Goal: Task Accomplishment & Management: Use online tool/utility

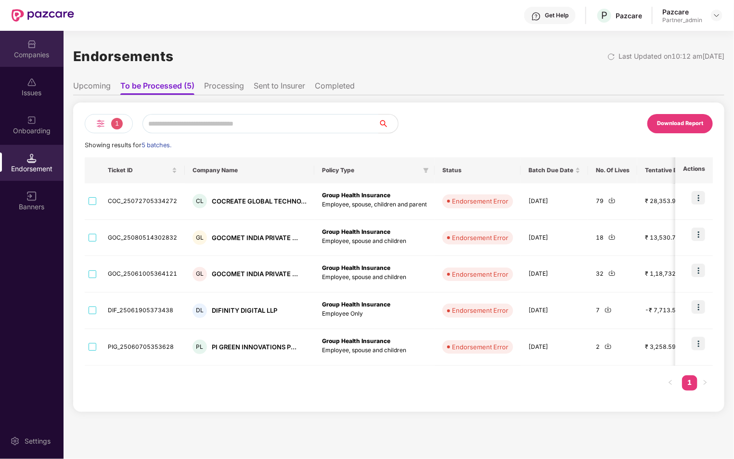
click at [43, 48] on div "Companies" at bounding box center [32, 49] width 64 height 36
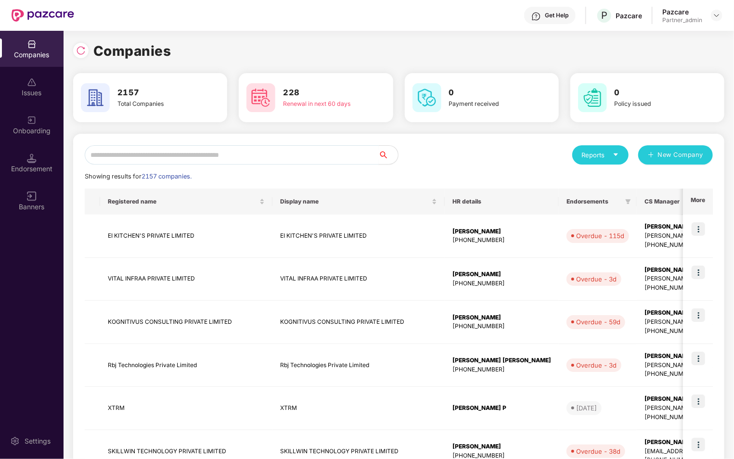
click at [228, 157] on input "text" at bounding box center [232, 154] width 294 height 19
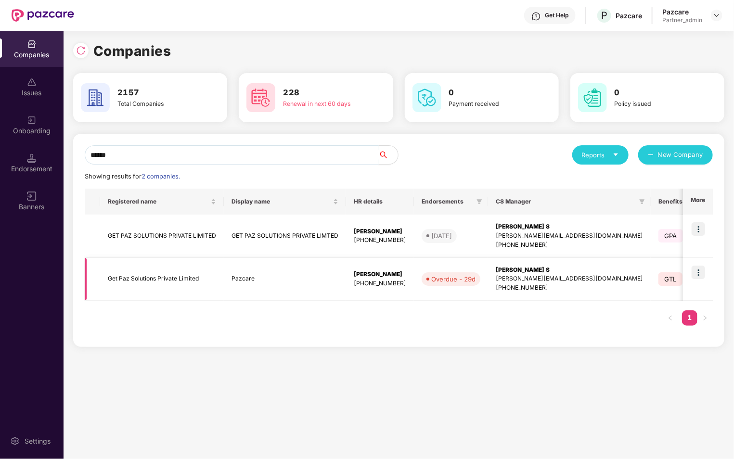
type input "******"
click at [700, 269] on img at bounding box center [698, 272] width 13 height 13
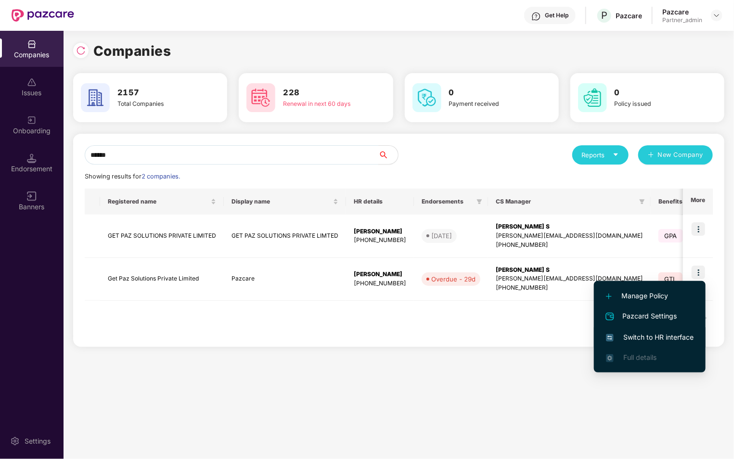
click at [623, 337] on span "Switch to HR interface" at bounding box center [650, 337] width 88 height 11
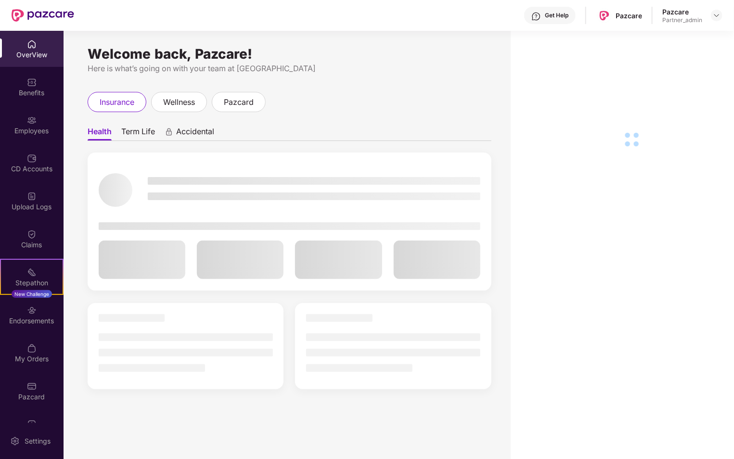
click at [39, 132] on div "Employees" at bounding box center [32, 131] width 64 height 10
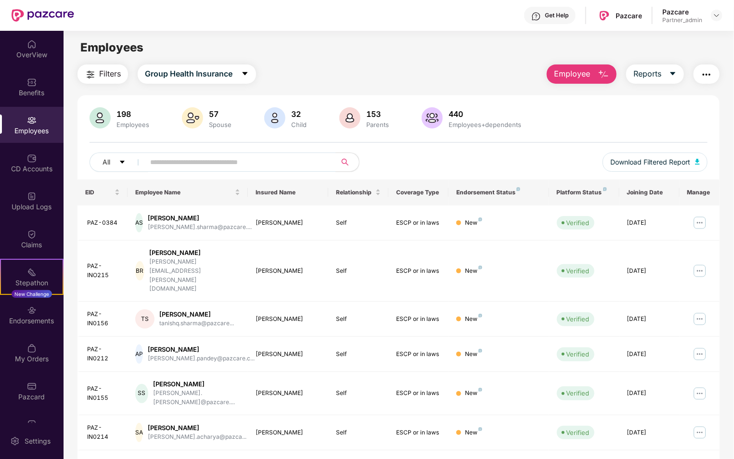
click at [704, 71] on img "button" at bounding box center [707, 75] width 12 height 12
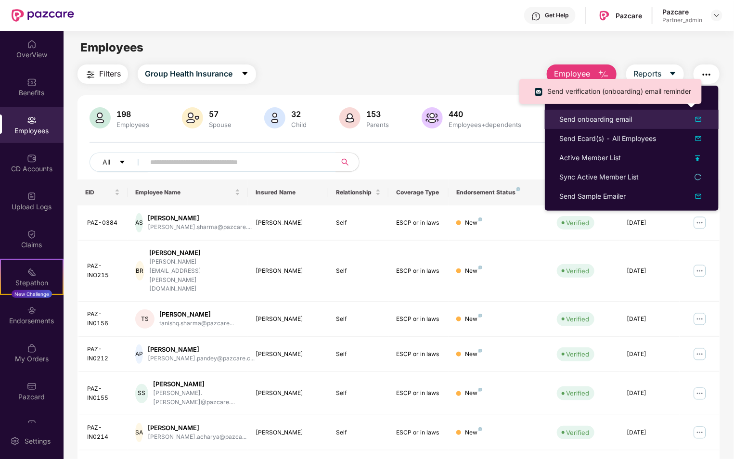
click at [641, 119] on div "Send onboarding email" at bounding box center [632, 120] width 145 height 12
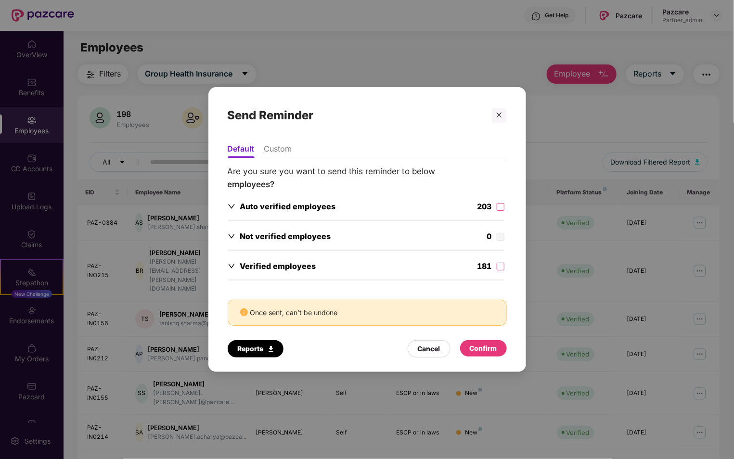
click at [271, 153] on li "Custom" at bounding box center [278, 151] width 28 height 14
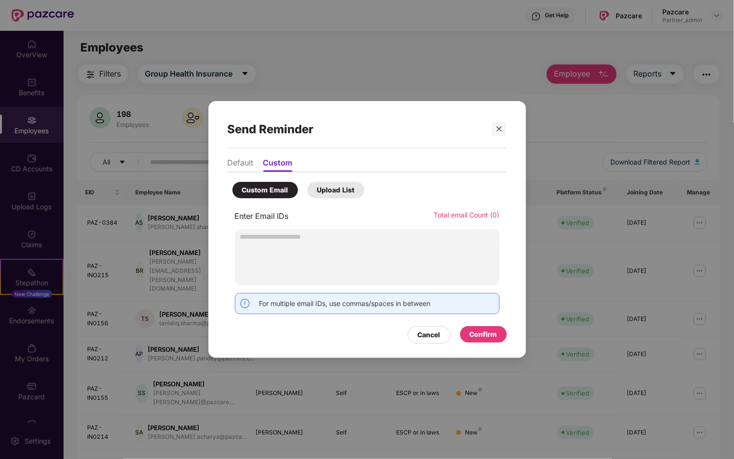
click at [282, 249] on div at bounding box center [367, 258] width 265 height 56
type input "**********"
click at [494, 335] on div "Confirm" at bounding box center [483, 334] width 27 height 11
